Goal: Use online tool/utility

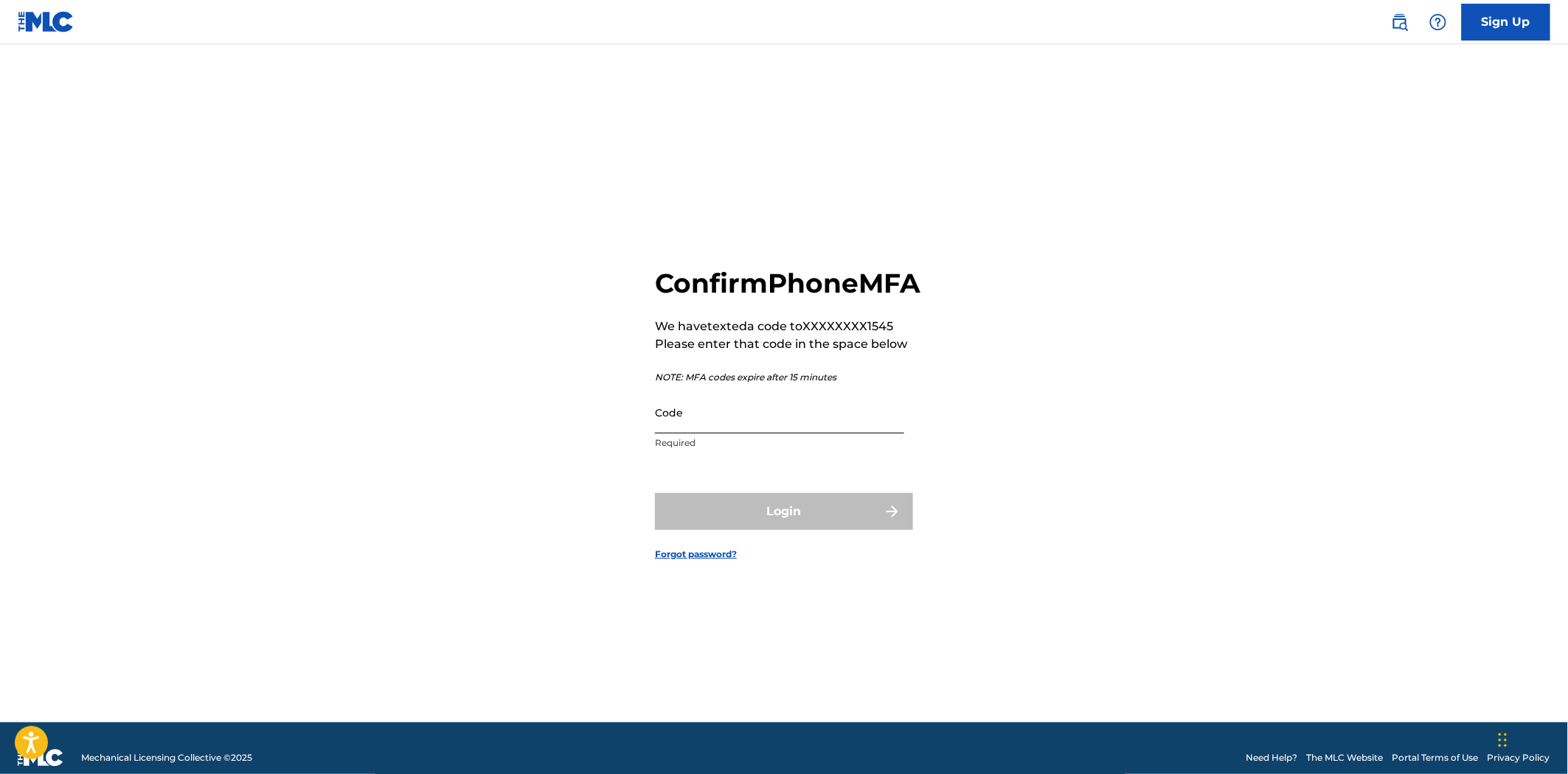
drag, startPoint x: 0, startPoint y: 0, endPoint x: 801, endPoint y: 437, distance: 912.5
click at [801, 433] on input "Code" at bounding box center [779, 413] width 249 height 42
type input "0"
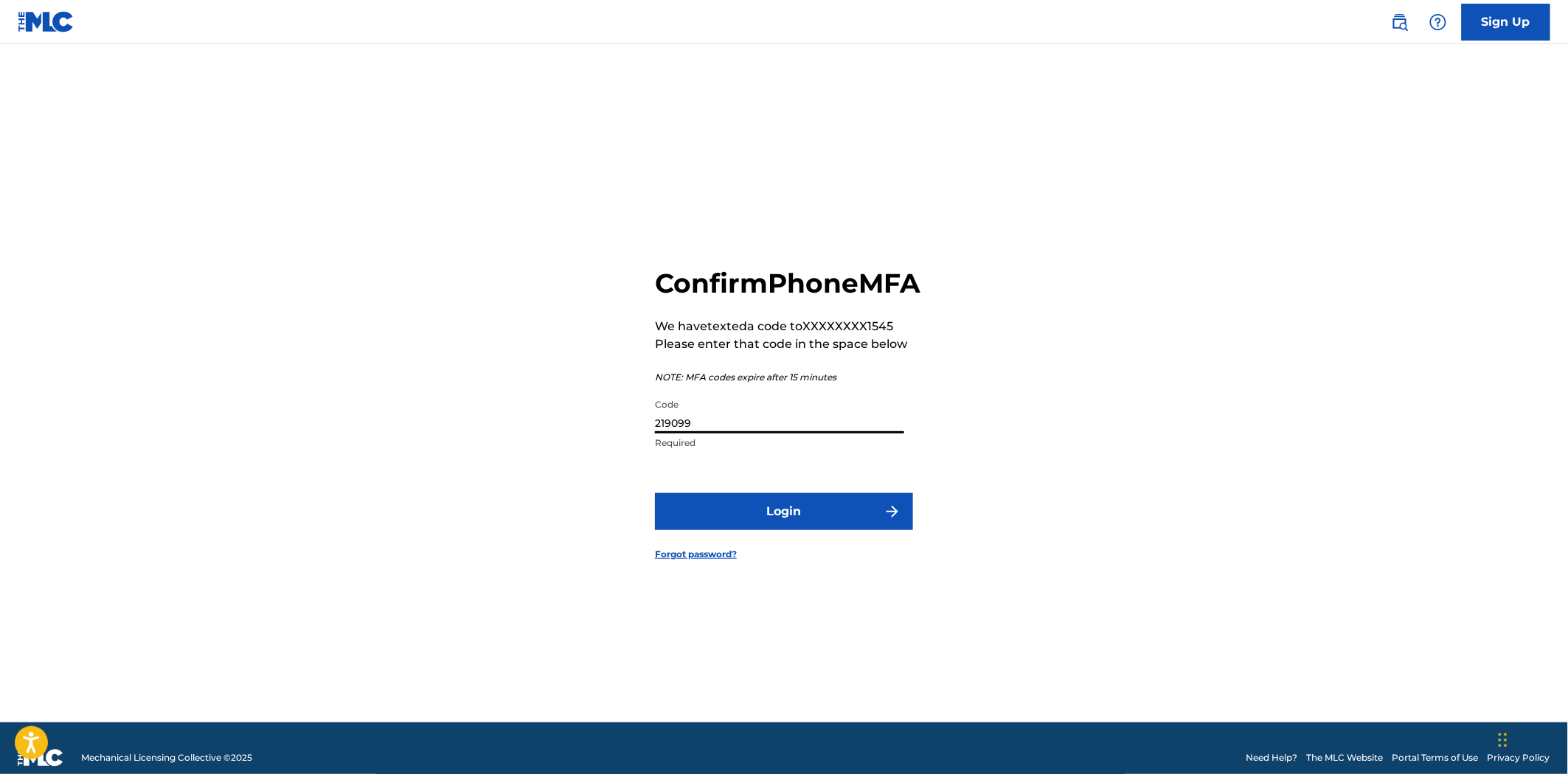
type input "219099"
click at [655, 493] on button "Login" at bounding box center [783, 511] width 258 height 37
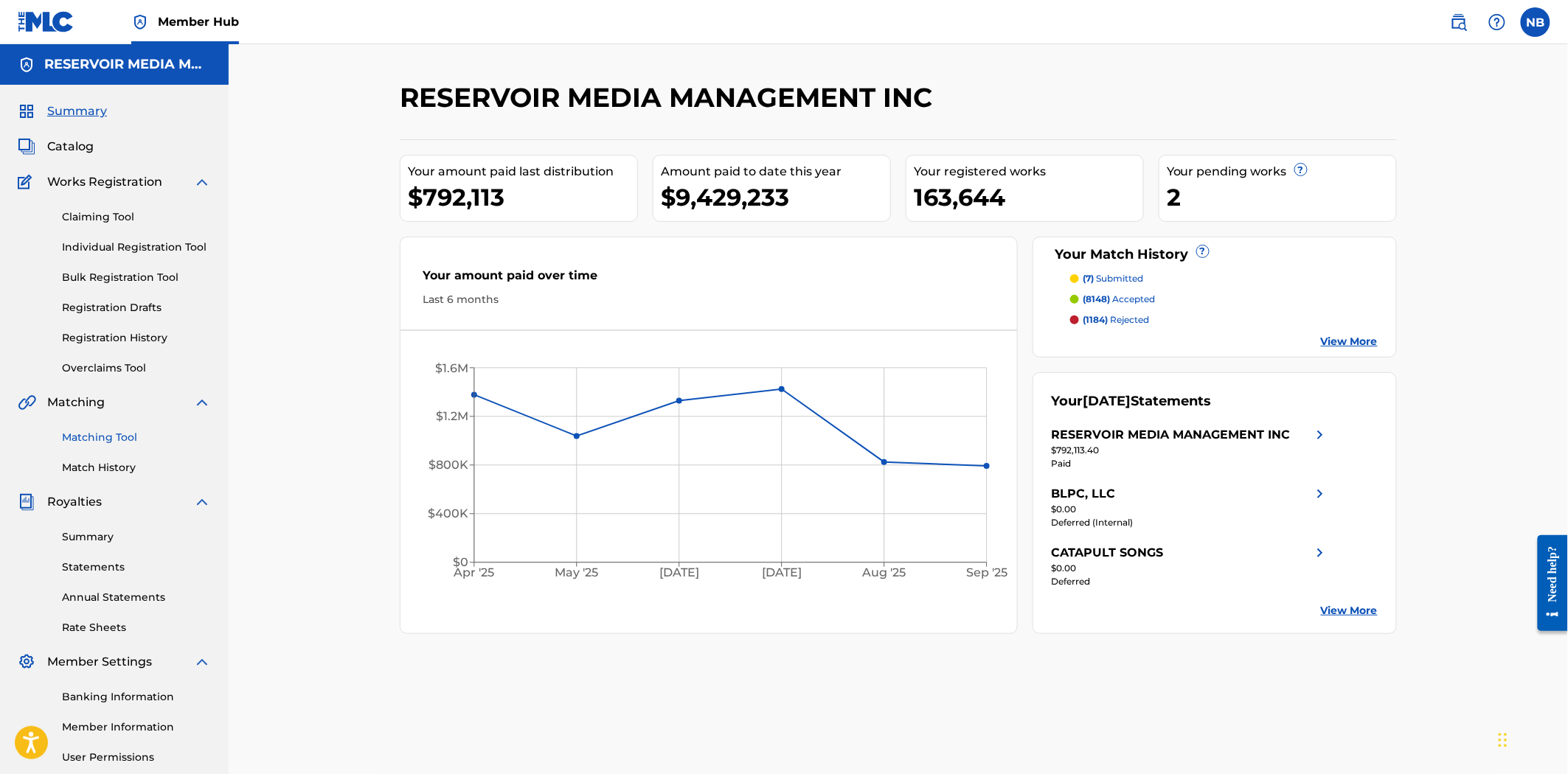
click at [121, 444] on link "Matching Tool" at bounding box center [137, 437] width 149 height 15
